Goal: Information Seeking & Learning: Find specific fact

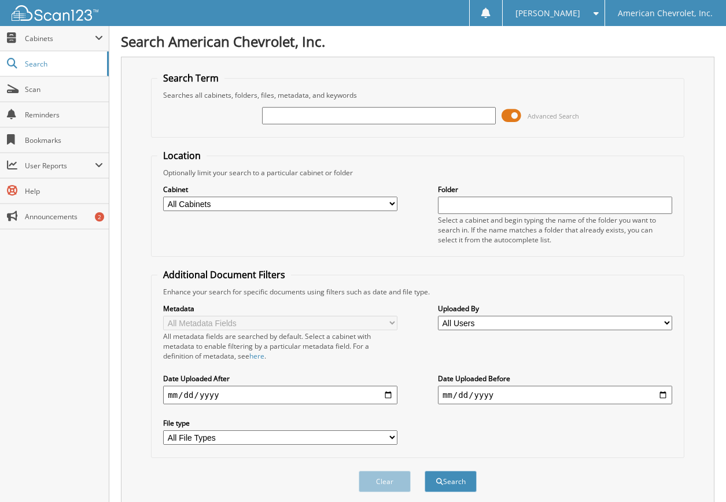
click at [320, 201] on select "All Cabinets CAR DEALS Needs Filing" at bounding box center [280, 204] width 234 height 14
select select "16400"
click at [163, 197] on select "All Cabinets CAR DEALS Needs Filing" at bounding box center [280, 204] width 234 height 14
click at [352, 116] on input "text" at bounding box center [379, 115] width 234 height 17
type input "maldonado"
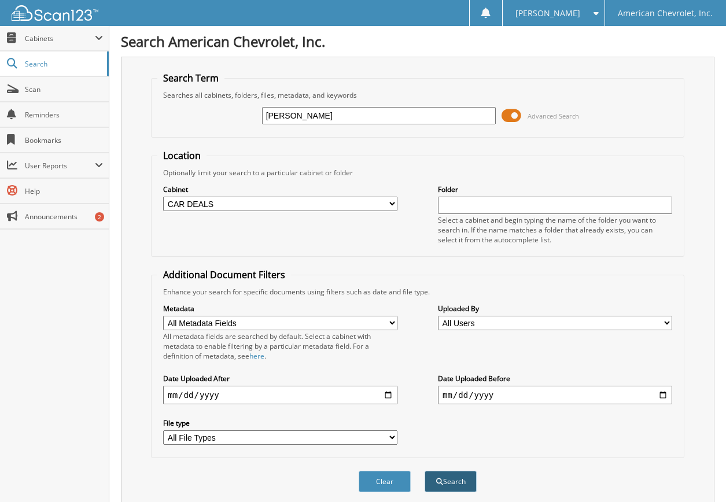
click at [461, 486] on button "Search" at bounding box center [451, 481] width 52 height 21
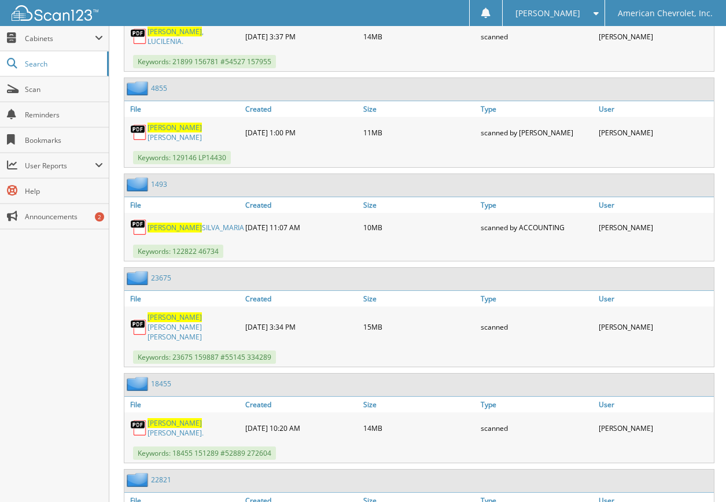
scroll to position [1948, 0]
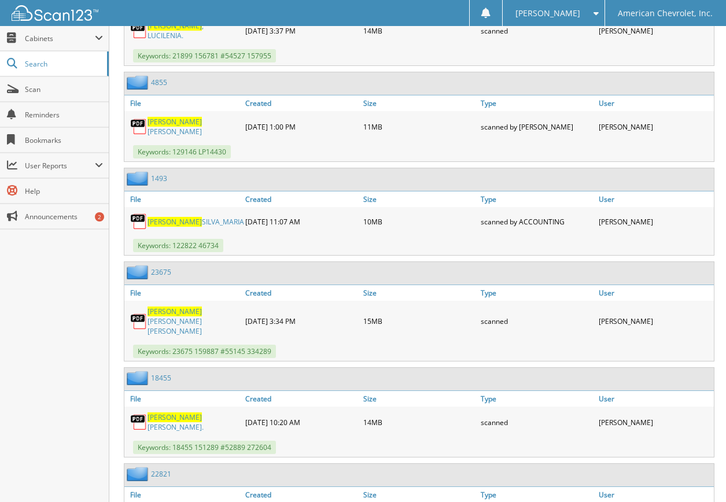
click at [177, 413] on span "MALDONADO" at bounding box center [175, 418] width 54 height 10
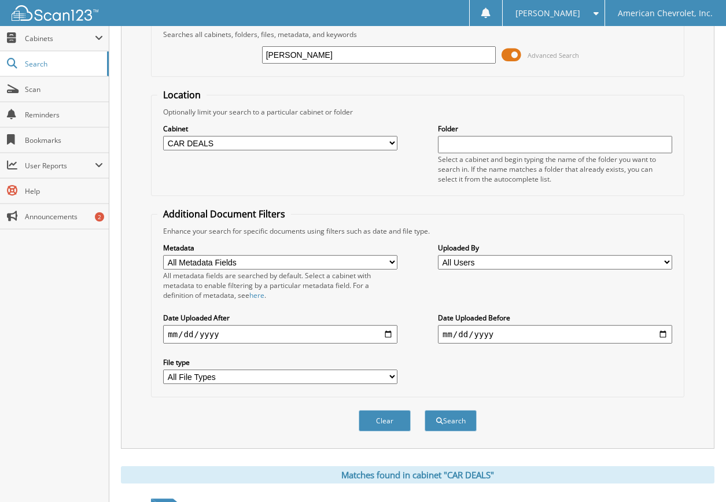
scroll to position [0, 0]
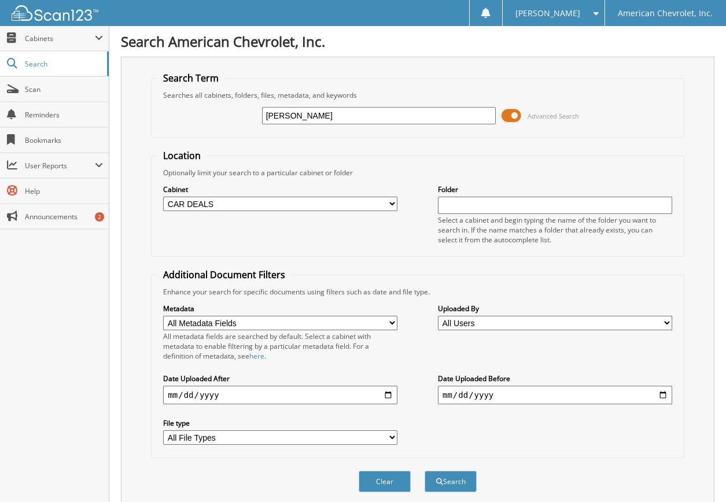
drag, startPoint x: 314, startPoint y: 110, endPoint x: 234, endPoint y: 109, distance: 79.3
click at [241, 109] on div "maldonado Advanced Search" at bounding box center [417, 115] width 520 height 31
type input "54077"
click at [463, 485] on button "Search" at bounding box center [451, 481] width 52 height 21
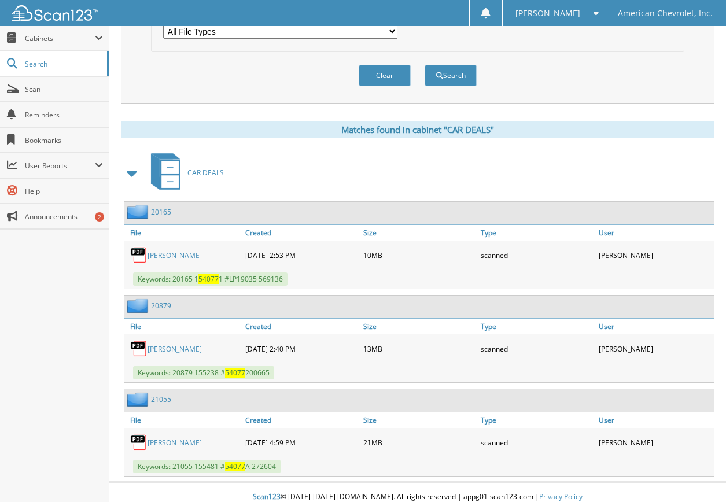
scroll to position [410, 0]
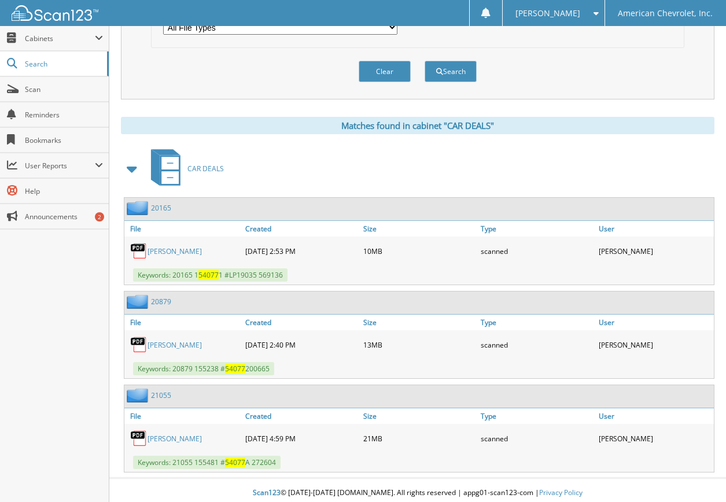
click at [178, 350] on link "[PERSON_NAME]" at bounding box center [175, 345] width 54 height 10
